Goal: Task Accomplishment & Management: Use online tool/utility

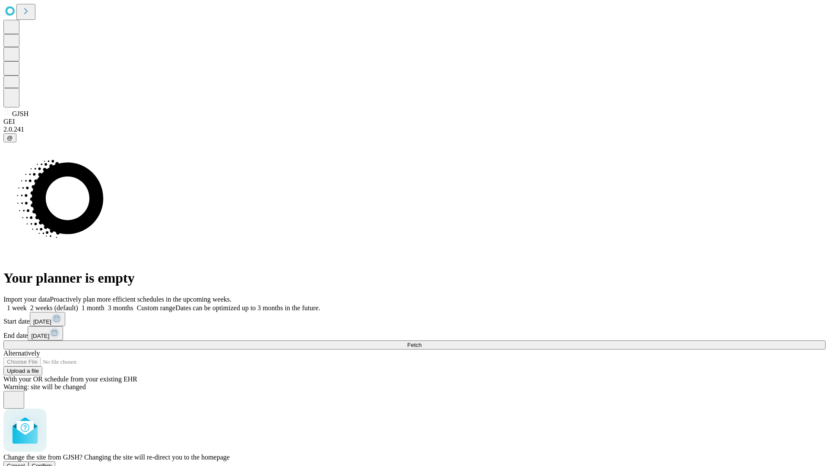
click at [52, 463] on span "Confirm" at bounding box center [42, 466] width 20 height 6
click at [27, 304] on label "1 week" at bounding box center [14, 307] width 23 height 7
click at [421, 342] on span "Fetch" at bounding box center [414, 345] width 14 height 6
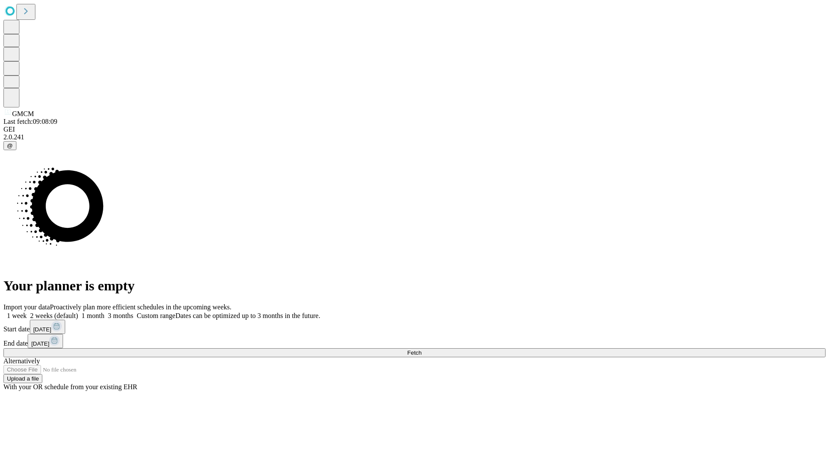
click at [27, 312] on label "1 week" at bounding box center [14, 315] width 23 height 7
click at [421, 350] on span "Fetch" at bounding box center [414, 353] width 14 height 6
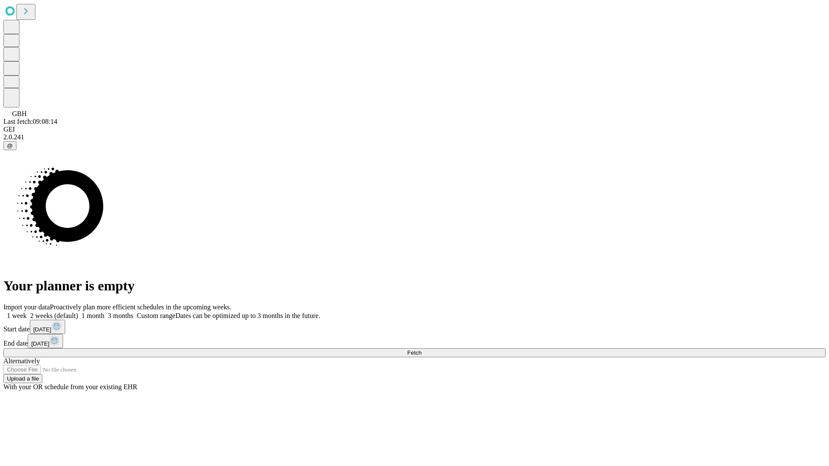
click at [27, 312] on label "1 week" at bounding box center [14, 315] width 23 height 7
click at [421, 350] on span "Fetch" at bounding box center [414, 353] width 14 height 6
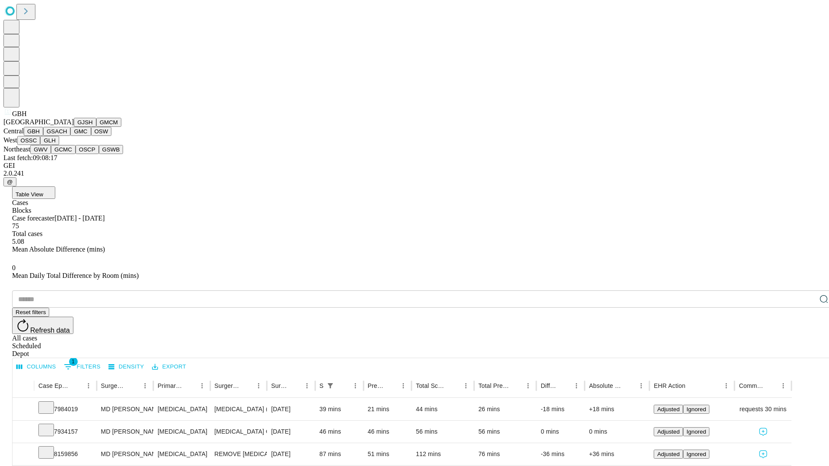
click at [67, 136] on button "GSACH" at bounding box center [56, 131] width 27 height 9
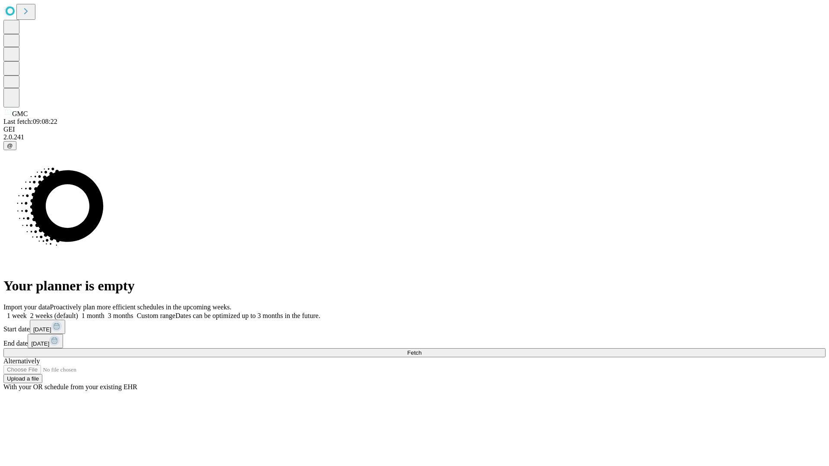
click at [27, 312] on label "1 week" at bounding box center [14, 315] width 23 height 7
click at [421, 350] on span "Fetch" at bounding box center [414, 353] width 14 height 6
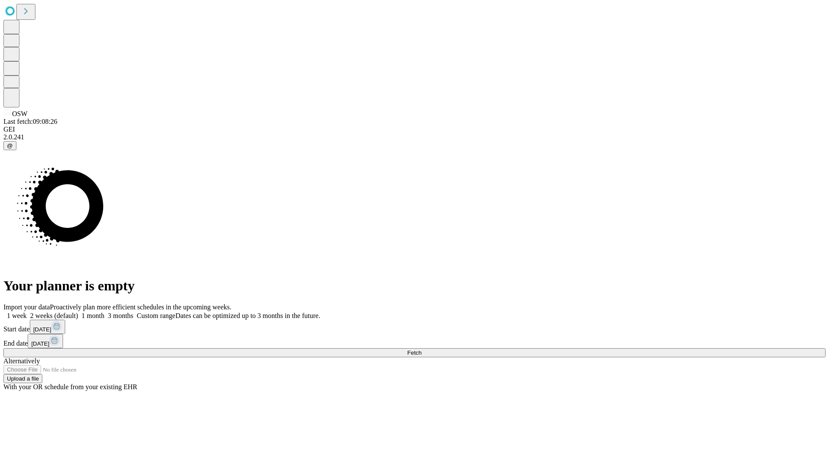
click at [27, 312] on label "1 week" at bounding box center [14, 315] width 23 height 7
click at [421, 350] on span "Fetch" at bounding box center [414, 353] width 14 height 6
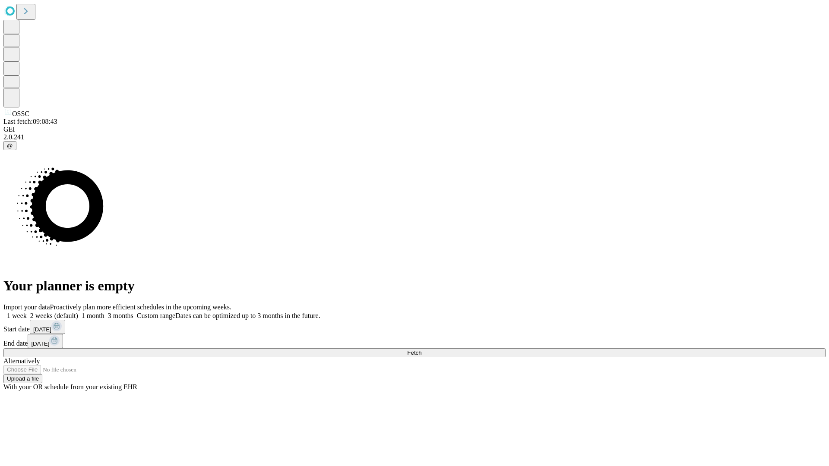
click at [27, 312] on label "1 week" at bounding box center [14, 315] width 23 height 7
click at [421, 350] on span "Fetch" at bounding box center [414, 353] width 14 height 6
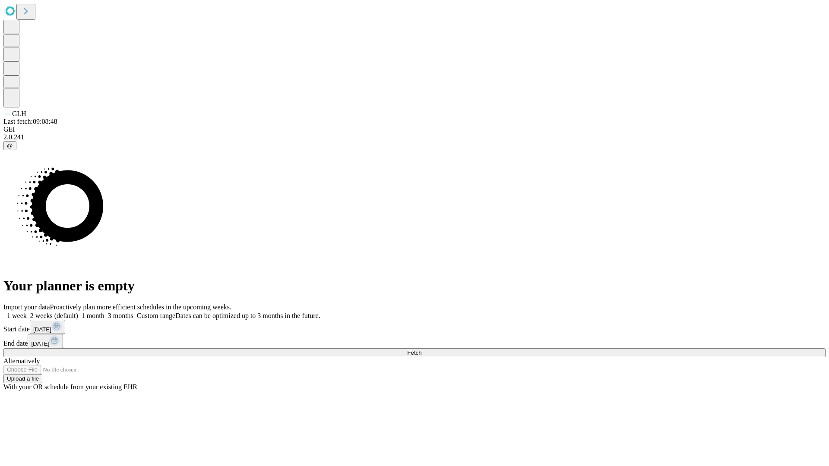
click at [421, 350] on span "Fetch" at bounding box center [414, 353] width 14 height 6
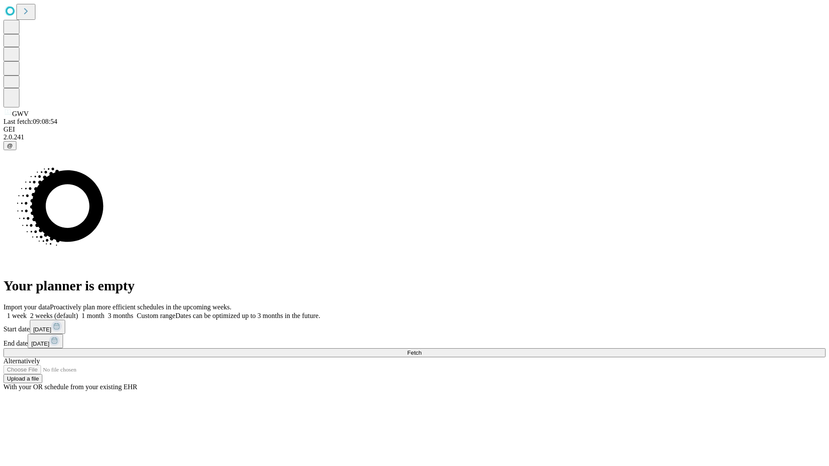
click at [27, 312] on label "1 week" at bounding box center [14, 315] width 23 height 7
click at [421, 350] on span "Fetch" at bounding box center [414, 353] width 14 height 6
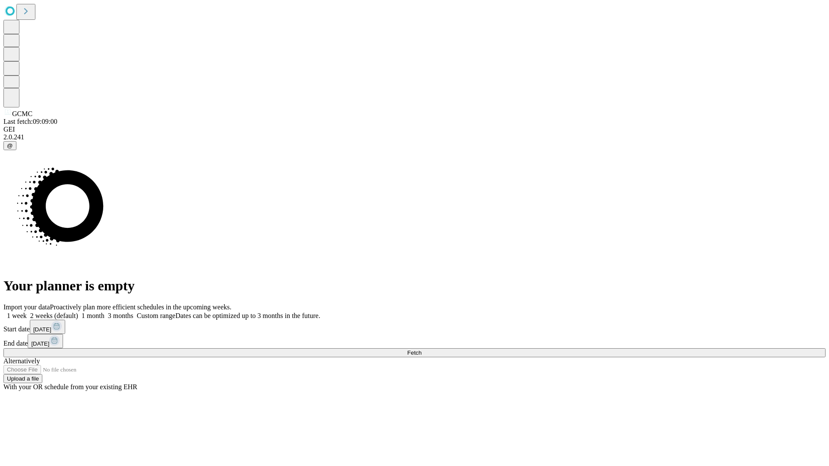
click at [27, 312] on label "1 week" at bounding box center [14, 315] width 23 height 7
click at [421, 350] on span "Fetch" at bounding box center [414, 353] width 14 height 6
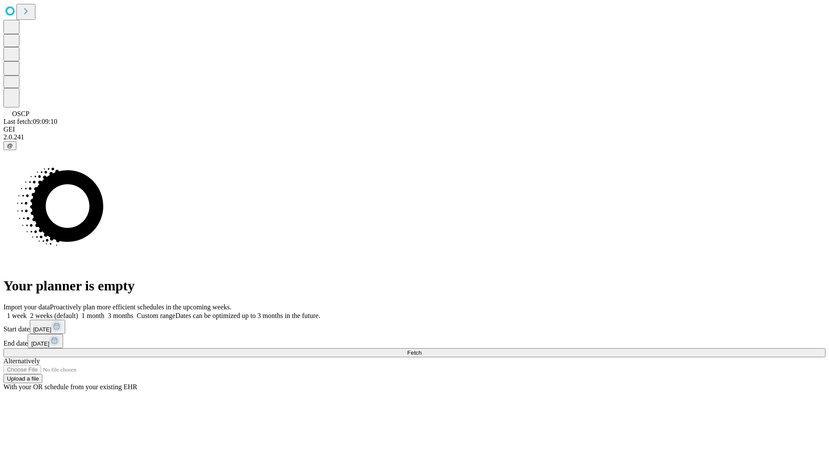
click at [27, 312] on label "1 week" at bounding box center [14, 315] width 23 height 7
click at [421, 350] on span "Fetch" at bounding box center [414, 353] width 14 height 6
